Goal: Task Accomplishment & Management: Manage account settings

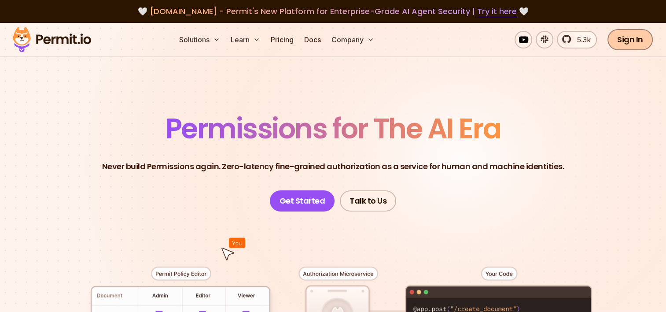
click at [630, 44] on link "Sign In" at bounding box center [630, 39] width 45 height 21
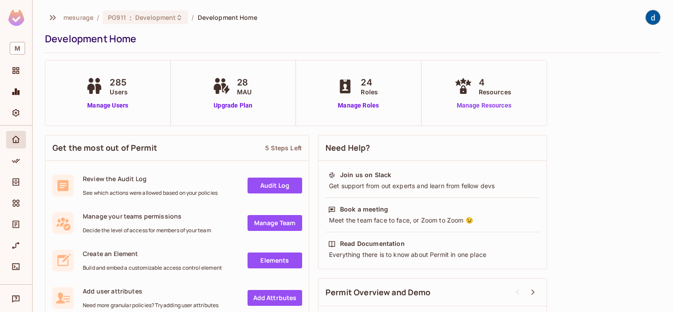
click at [471, 106] on link "Manage Resources" at bounding box center [483, 105] width 63 height 9
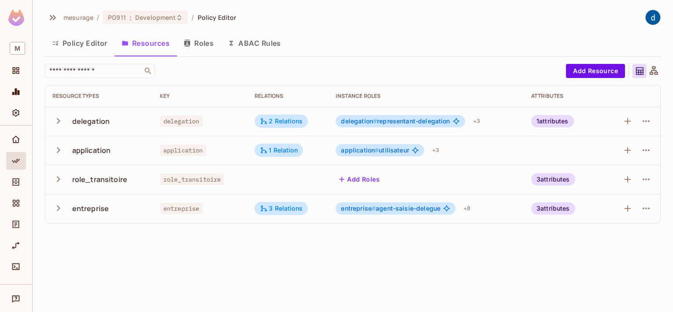
click at [62, 124] on icon "button" at bounding box center [58, 121] width 12 height 12
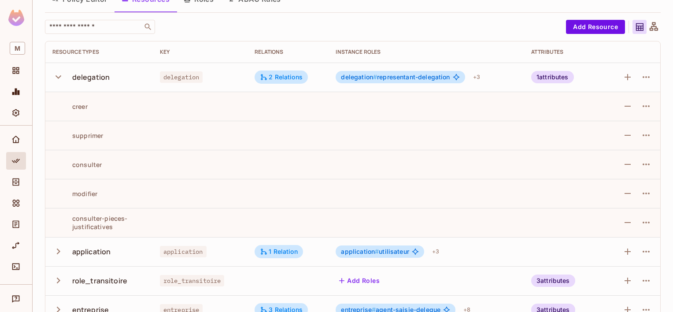
scroll to position [63, 0]
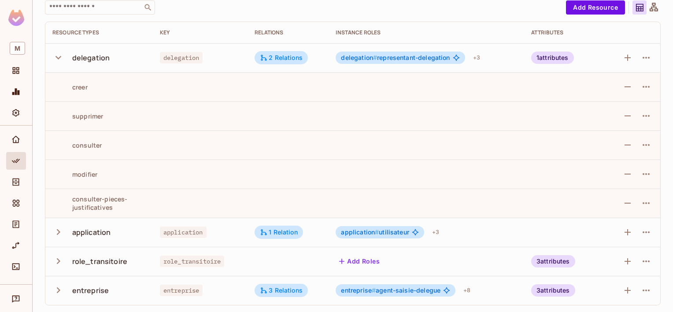
click at [77, 175] on div "modifier" at bounding box center [74, 174] width 45 height 8
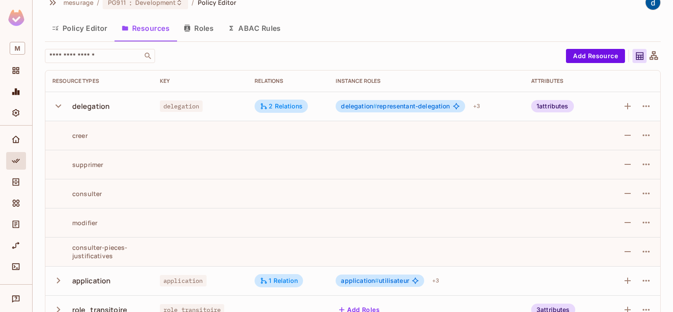
scroll to position [0, 0]
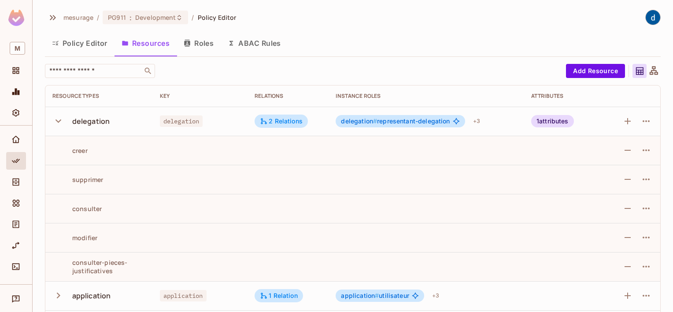
click at [58, 119] on icon "button" at bounding box center [58, 121] width 12 height 12
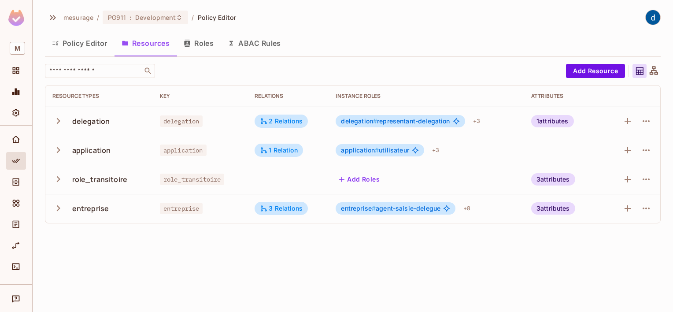
click at [55, 150] on icon "button" at bounding box center [58, 150] width 12 height 12
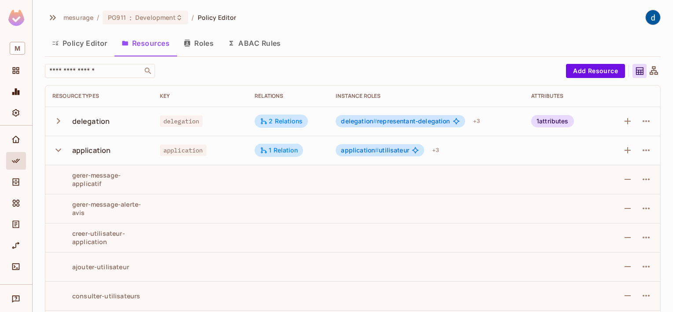
click at [266, 45] on button "ABAC Rules" at bounding box center [254, 43] width 67 height 22
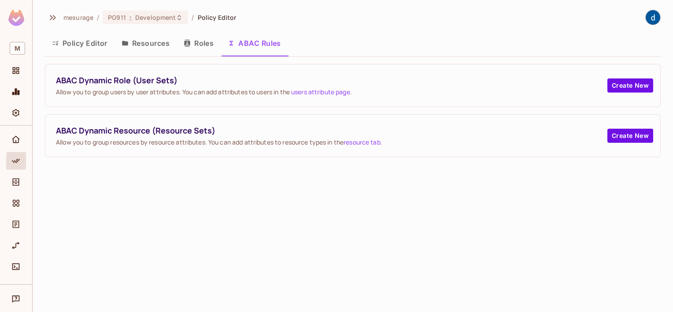
click at [194, 44] on button "Roles" at bounding box center [199, 43] width 44 height 22
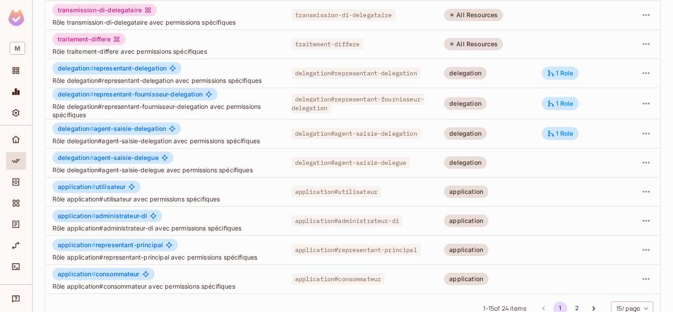
scroll to position [269, 0]
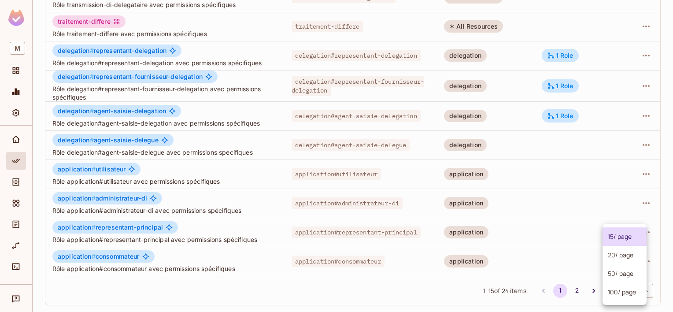
click at [634, 287] on body "M mesurage / PG911 : Development / Policy Editor Policy Editor Resources Roles …" at bounding box center [336, 156] width 673 height 312
click at [627, 275] on li "50 / page" at bounding box center [624, 273] width 44 height 18
type input "**"
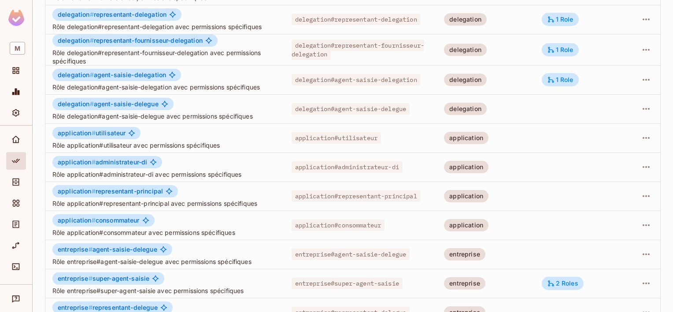
scroll to position [271, 0]
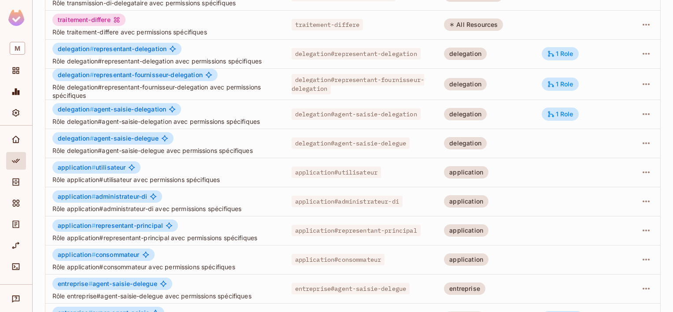
click at [102, 139] on span "delegation # agent-saisie-delegue" at bounding box center [108, 138] width 101 height 7
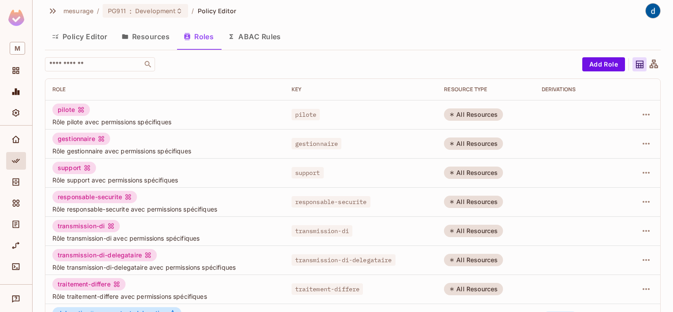
scroll to position [0, 0]
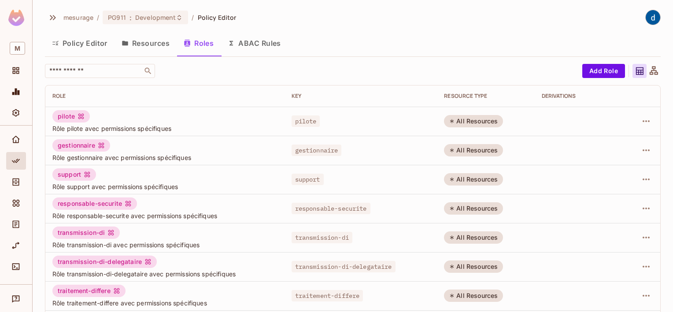
click at [649, 72] on icon at bounding box center [653, 70] width 8 height 8
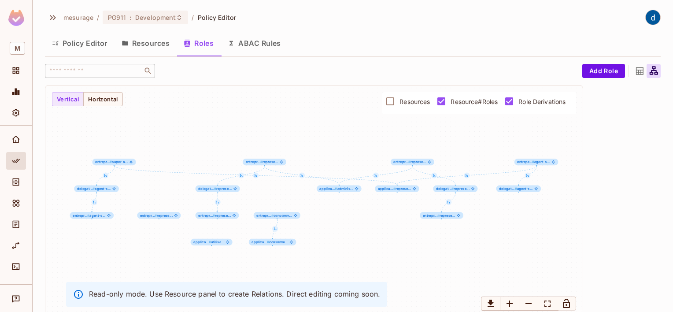
click at [634, 73] on icon at bounding box center [639, 71] width 11 height 11
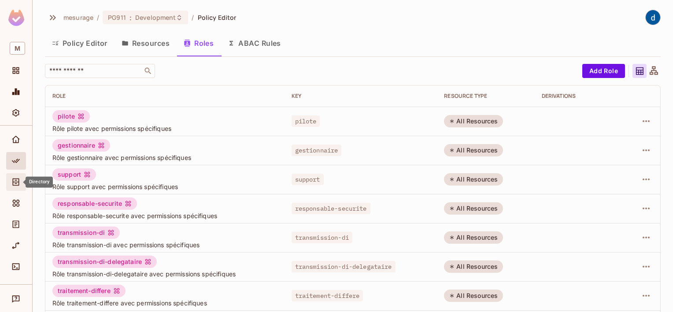
click at [13, 184] on icon "Directory" at bounding box center [16, 181] width 7 height 7
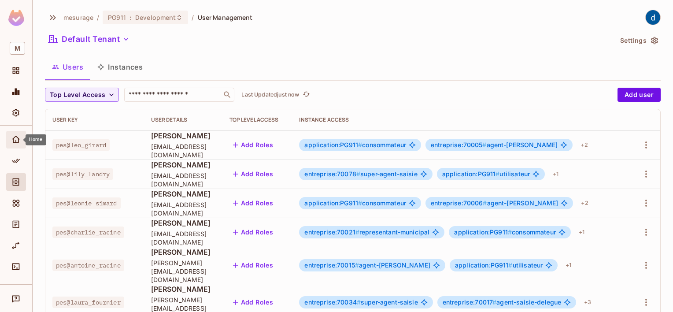
click at [18, 142] on icon "Home" at bounding box center [15, 139] width 9 height 9
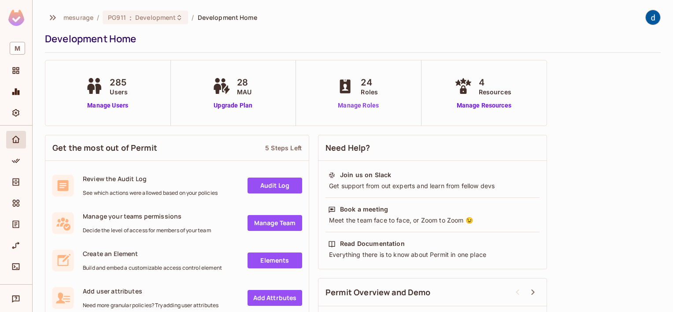
click at [351, 107] on link "Manage Roles" at bounding box center [358, 105] width 48 height 9
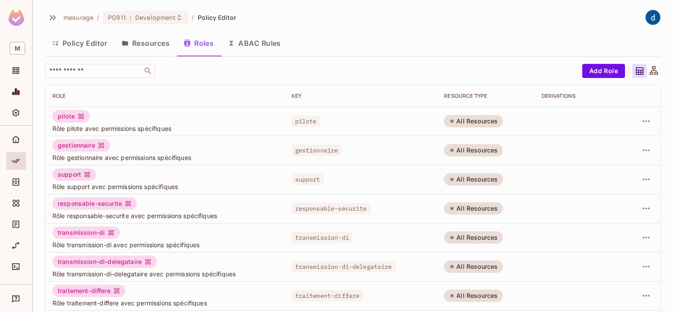
click at [93, 44] on button "Policy Editor" at bounding box center [80, 43] width 70 height 22
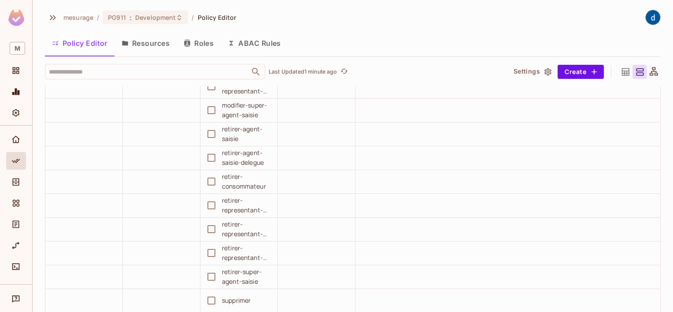
scroll to position [793, 0]
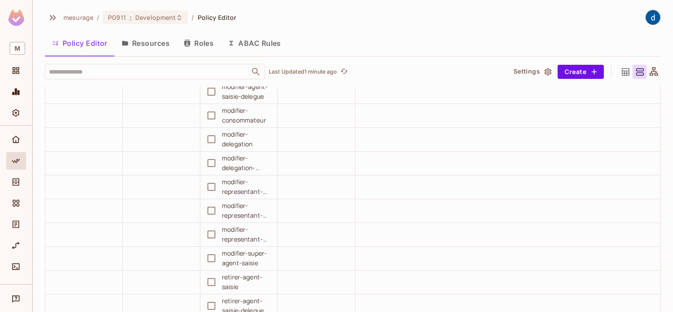
click at [7, 20] on div at bounding box center [16, 19] width 32 height 38
click at [17, 22] on img at bounding box center [16, 18] width 16 height 16
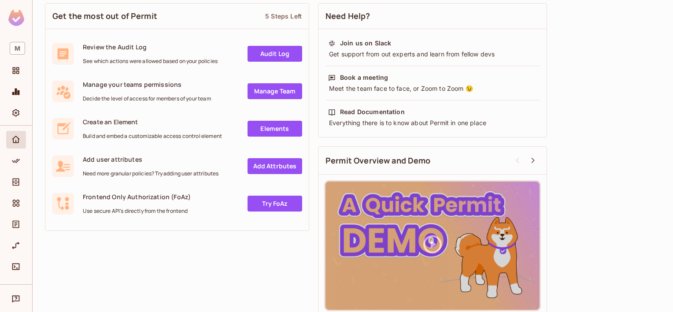
scroll to position [132, 0]
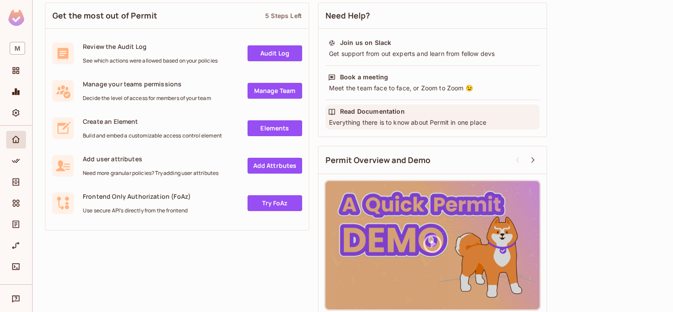
drag, startPoint x: 360, startPoint y: 110, endPoint x: 345, endPoint y: 110, distance: 15.4
click at [345, 110] on div "Read Documentation" at bounding box center [372, 111] width 65 height 9
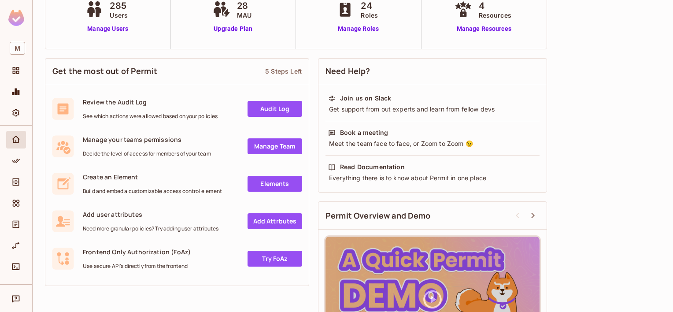
scroll to position [0, 0]
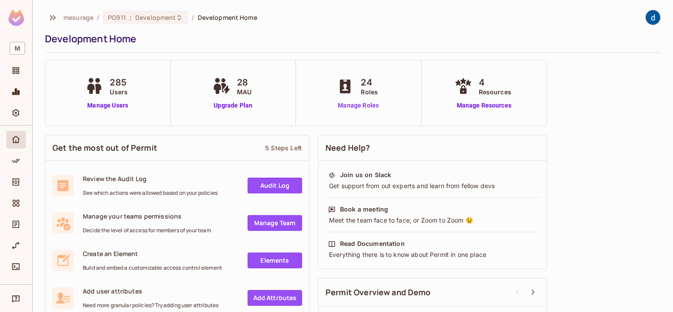
click at [361, 106] on link "Manage Roles" at bounding box center [358, 105] width 48 height 9
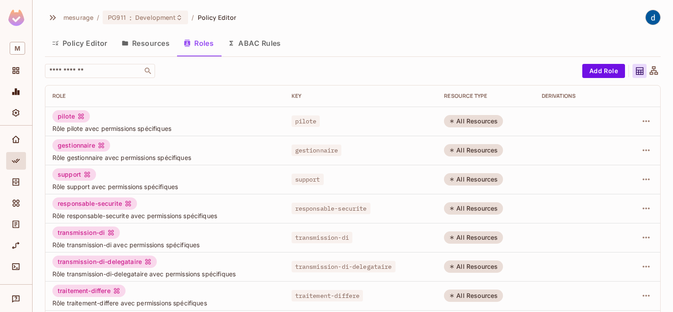
click at [91, 42] on button "Policy Editor" at bounding box center [80, 43] width 70 height 22
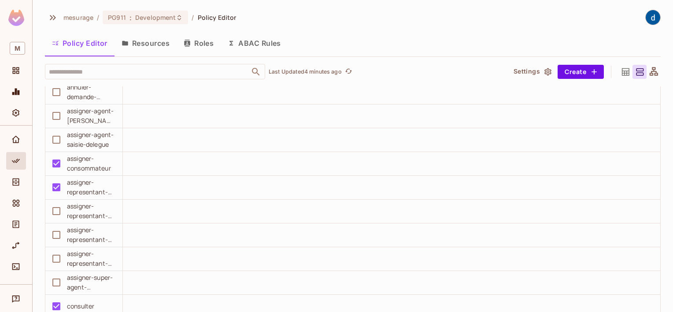
scroll to position [13914, 0]
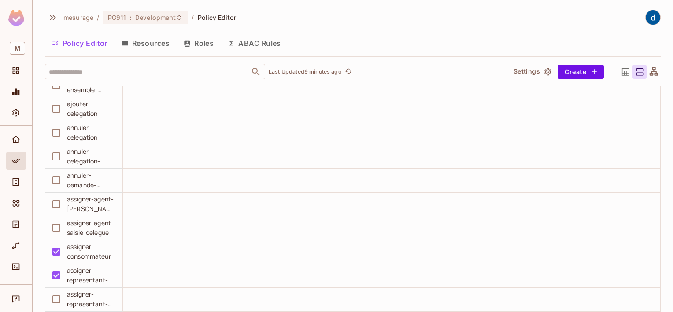
click at [622, 73] on icon at bounding box center [625, 71] width 7 height 7
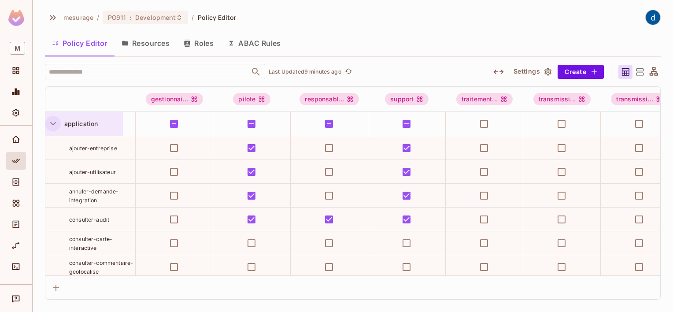
click at [52, 125] on icon "button" at bounding box center [53, 124] width 12 height 12
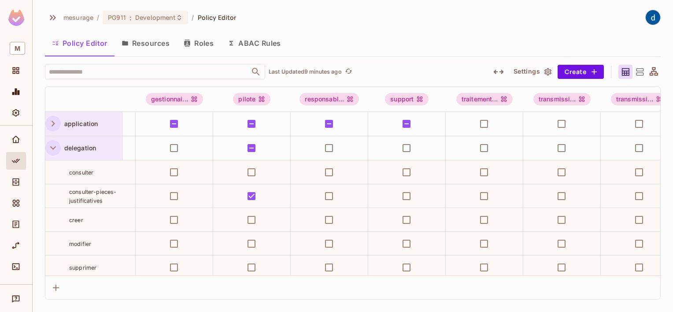
click at [48, 147] on icon "button" at bounding box center [53, 148] width 12 height 12
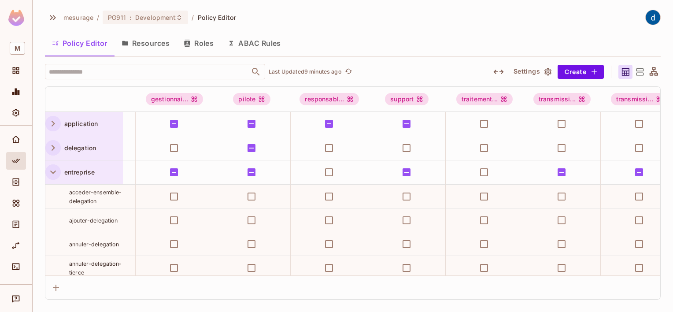
click at [49, 170] on icon "button" at bounding box center [53, 172] width 12 height 12
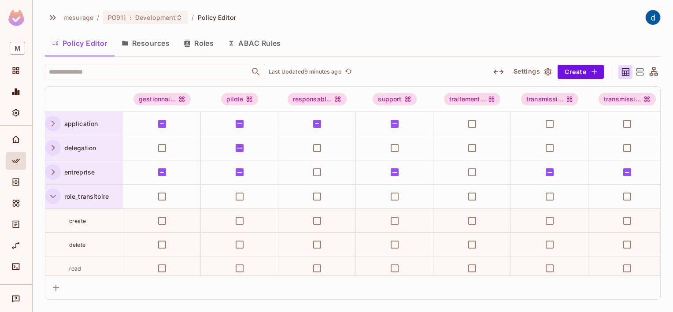
click at [50, 195] on icon "button" at bounding box center [53, 197] width 6 height 4
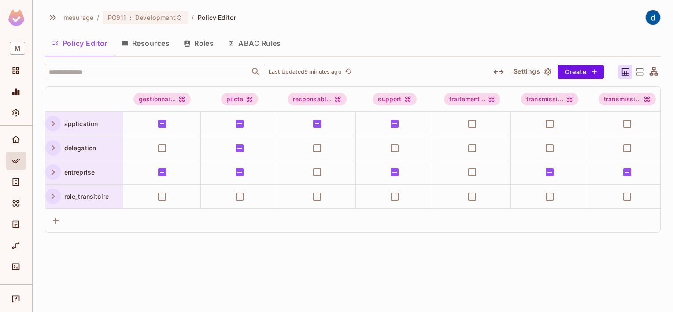
click at [51, 171] on icon "button" at bounding box center [53, 172] width 12 height 12
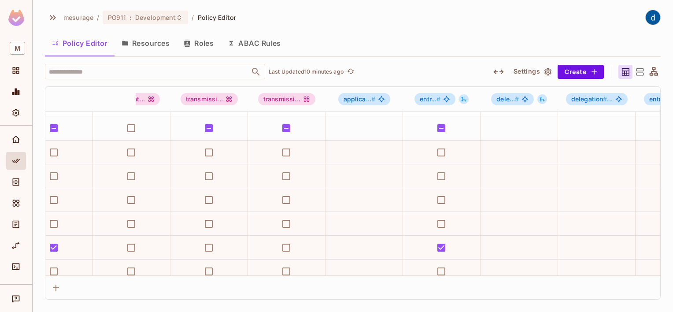
scroll to position [44, 0]
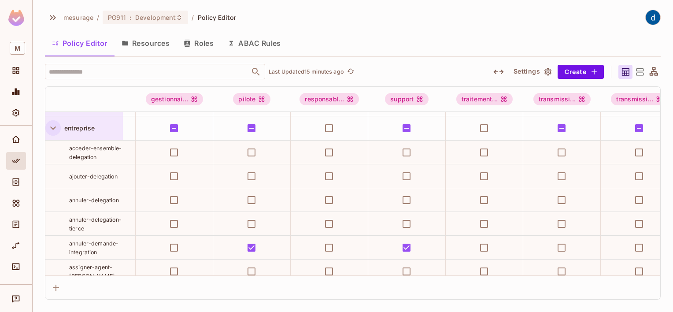
click at [17, 22] on img at bounding box center [16, 18] width 16 height 16
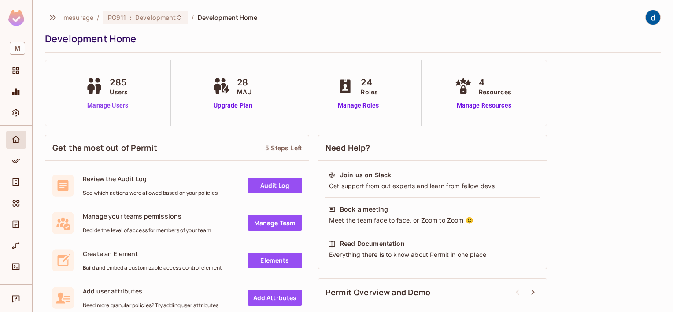
click at [102, 103] on link "Manage Users" at bounding box center [107, 105] width 49 height 9
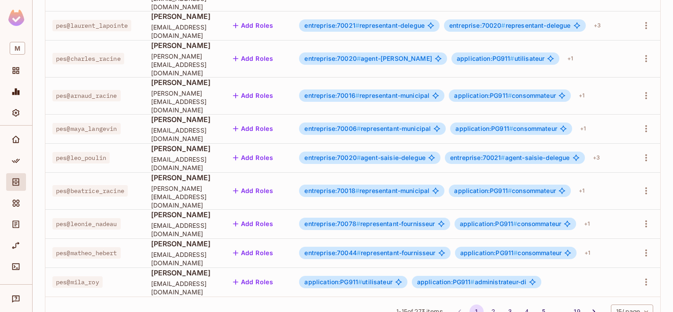
scroll to position [310, 0]
